Goal: Task Accomplishment & Management: Manage account settings

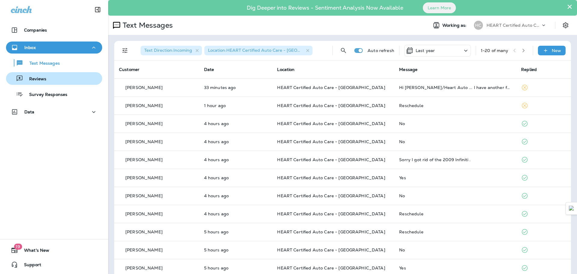
click at [67, 78] on div "Reviews" at bounding box center [53, 78] width 91 height 9
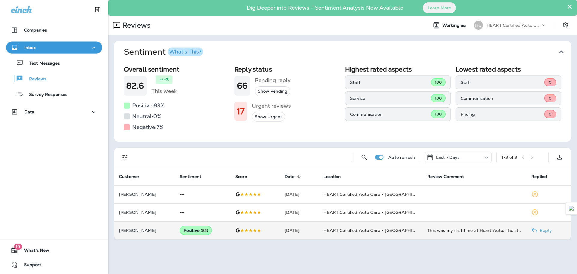
click at [152, 230] on p "[PERSON_NAME]" at bounding box center [144, 230] width 51 height 5
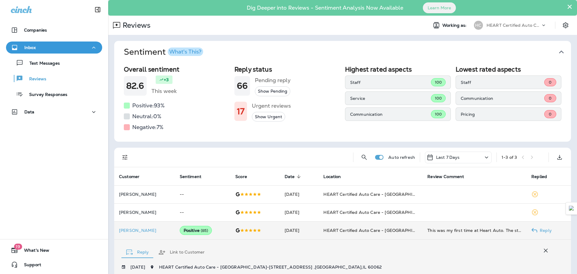
scroll to position [148, 0]
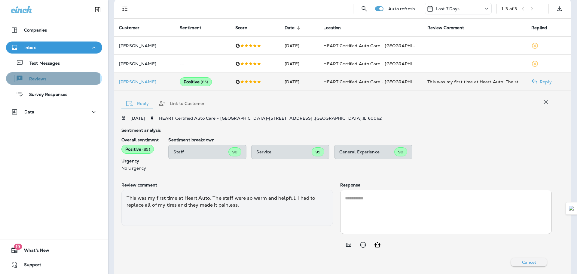
click at [44, 82] on div "Reviews" at bounding box center [27, 78] width 38 height 9
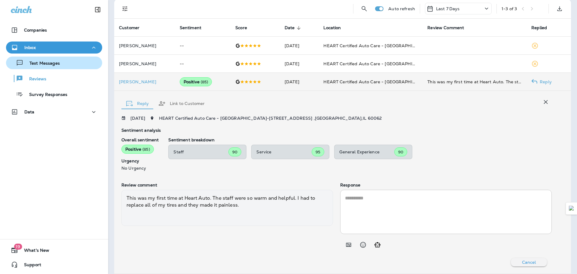
click at [48, 66] on p "Text Messages" at bounding box center [41, 64] width 36 height 6
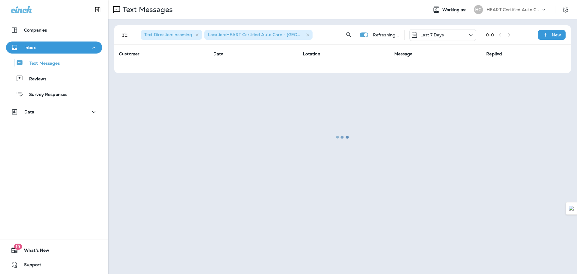
click at [46, 51] on div "Inbox" at bounding box center [54, 48] width 87 height 8
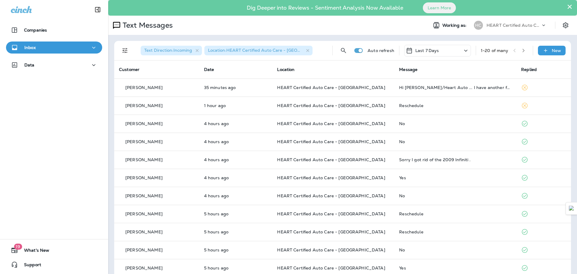
click at [63, 44] on div "Inbox" at bounding box center [54, 48] width 87 height 8
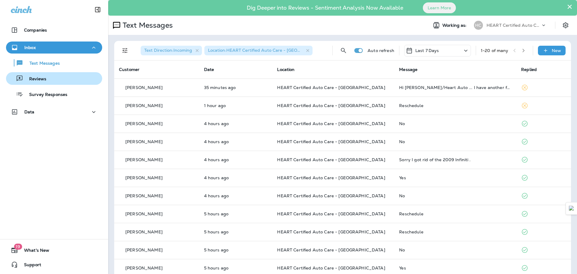
click at [50, 78] on div "Reviews" at bounding box center [53, 78] width 91 height 9
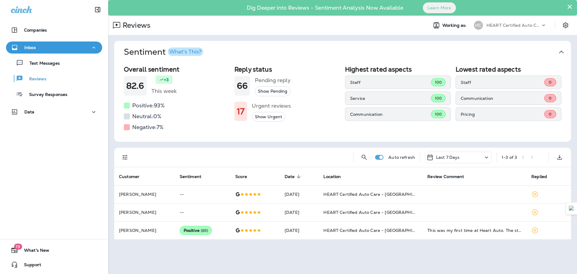
click at [259, 114] on button "Show Urgent" at bounding box center [268, 117] width 33 height 10
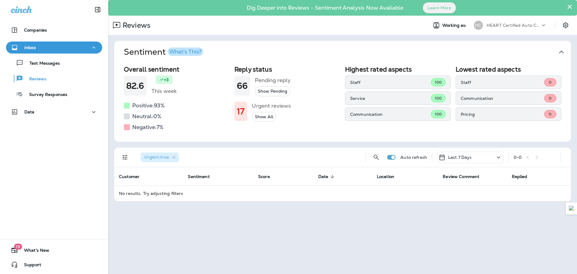
click at [259, 114] on button "Show All" at bounding box center [264, 117] width 24 height 10
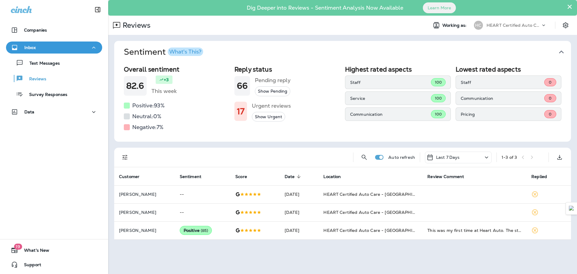
click at [147, 128] on h5 "Negative: 7 %" at bounding box center [147, 127] width 31 height 10
drag, startPoint x: 171, startPoint y: 125, endPoint x: 133, endPoint y: 126, distance: 37.9
click at [133, 126] on div "Negative: 7 %" at bounding box center [177, 127] width 106 height 10
click at [184, 133] on div "Overall sentiment 82.6 +3 This week Positive: 93 % Neutral: 0 % Negative: 7 % R…" at bounding box center [342, 102] width 457 height 78
click at [38, 61] on p "Text Messages" at bounding box center [41, 64] width 36 height 6
